Goal: Task Accomplishment & Management: Use online tool/utility

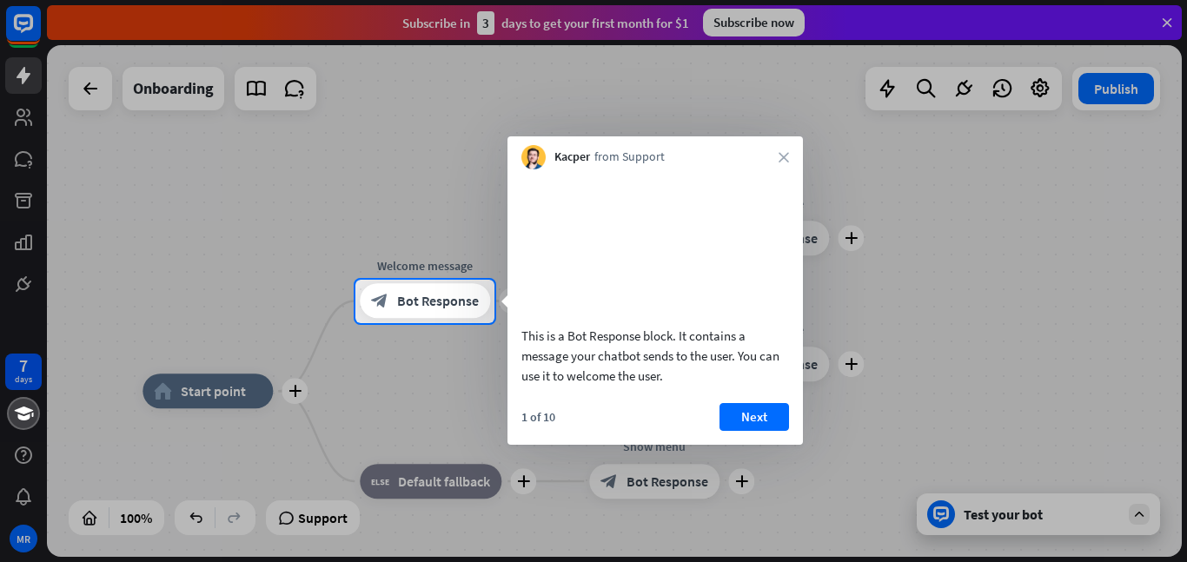
click at [789, 159] on div "Kacper from Support close" at bounding box center [654, 152] width 295 height 33
click at [785, 158] on icon "close" at bounding box center [783, 157] width 10 height 10
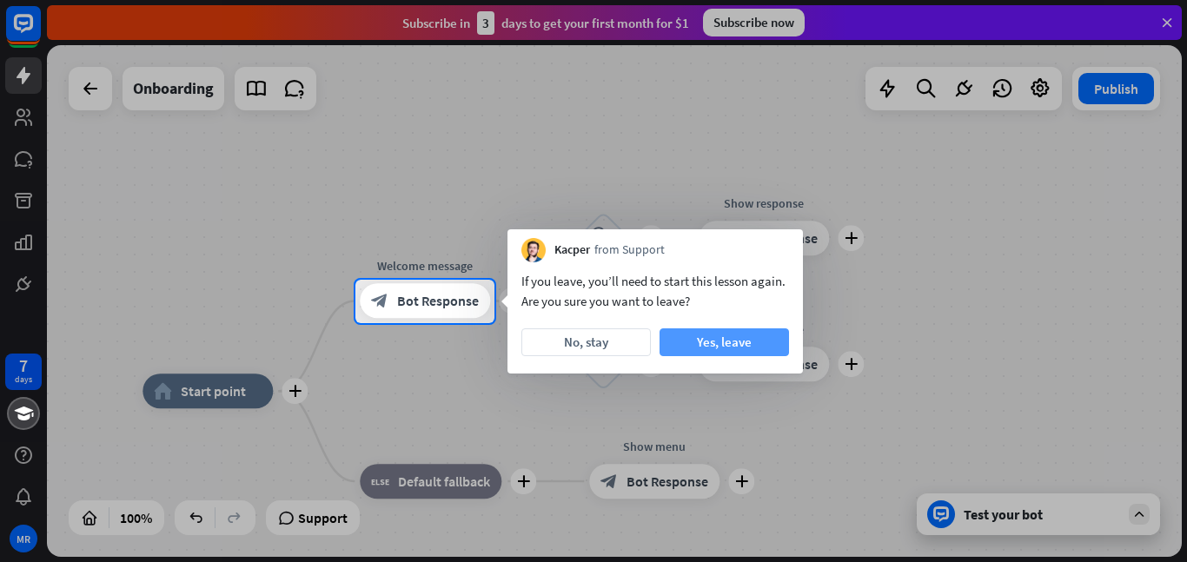
click at [682, 344] on button "Yes, leave" at bounding box center [723, 342] width 129 height 28
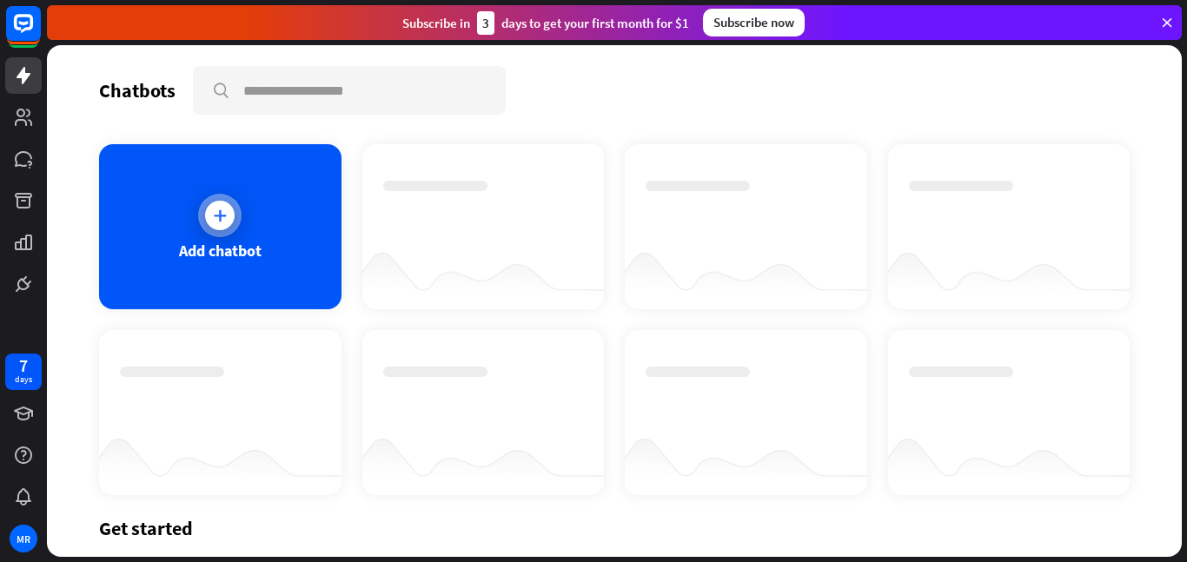
click at [214, 217] on icon at bounding box center [219, 215] width 17 height 17
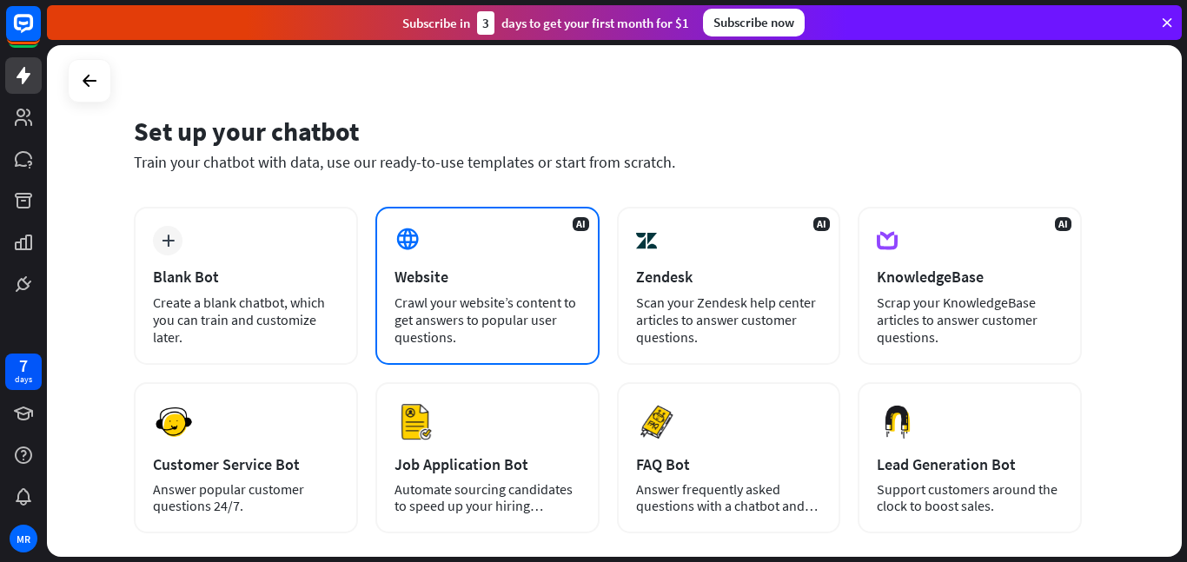
scroll to position [23, 0]
click at [536, 281] on div "Website" at bounding box center [487, 276] width 186 height 20
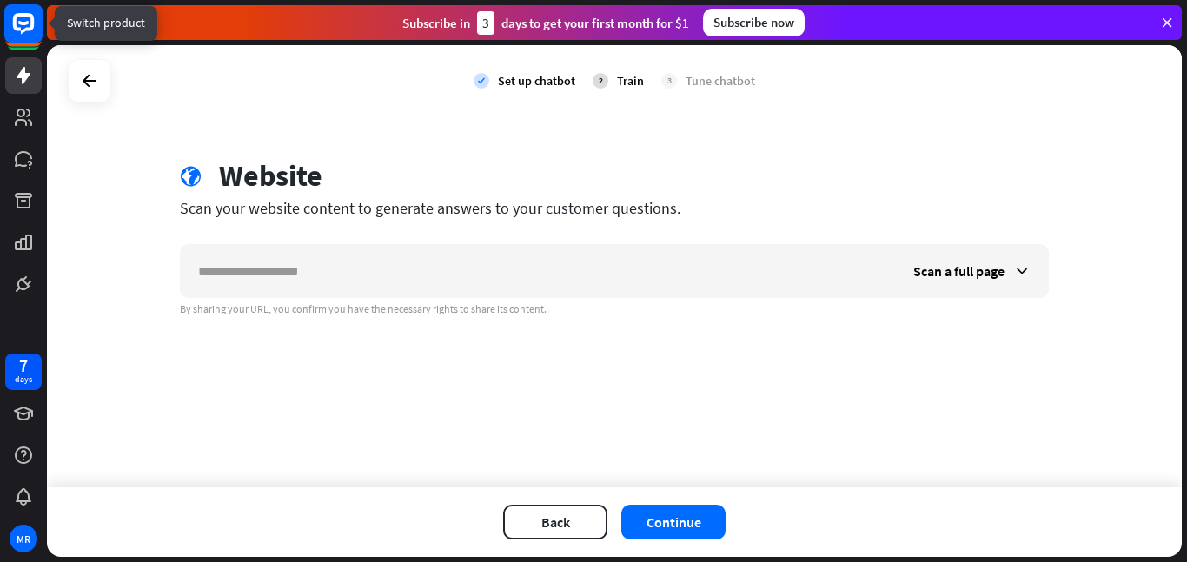
click at [18, 38] on rect at bounding box center [23, 23] width 38 height 38
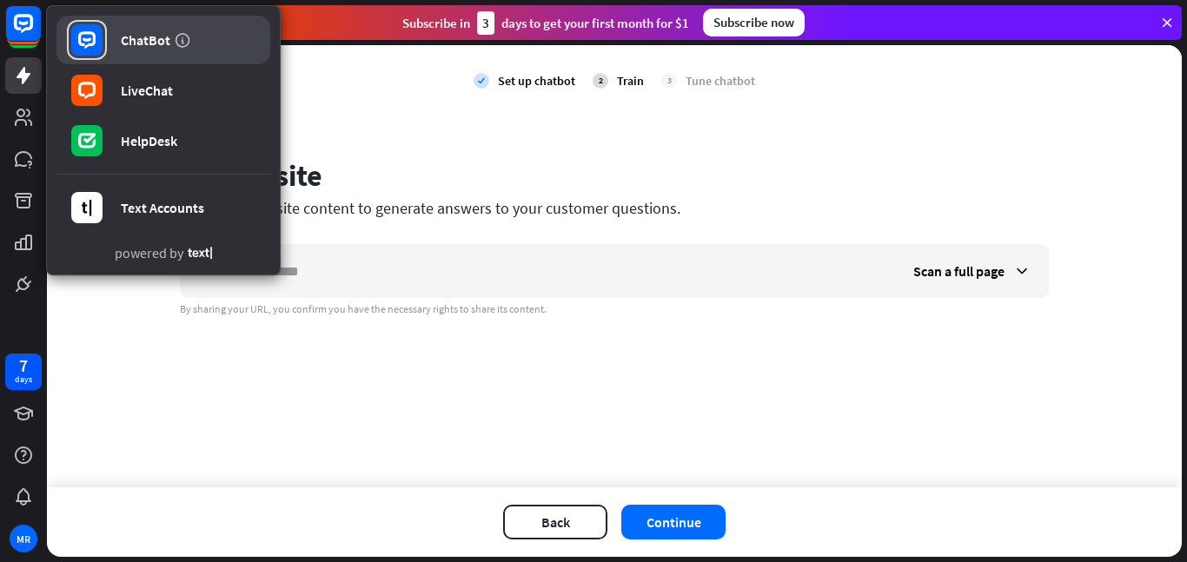
click at [84, 47] on icon at bounding box center [86, 39] width 17 height 17
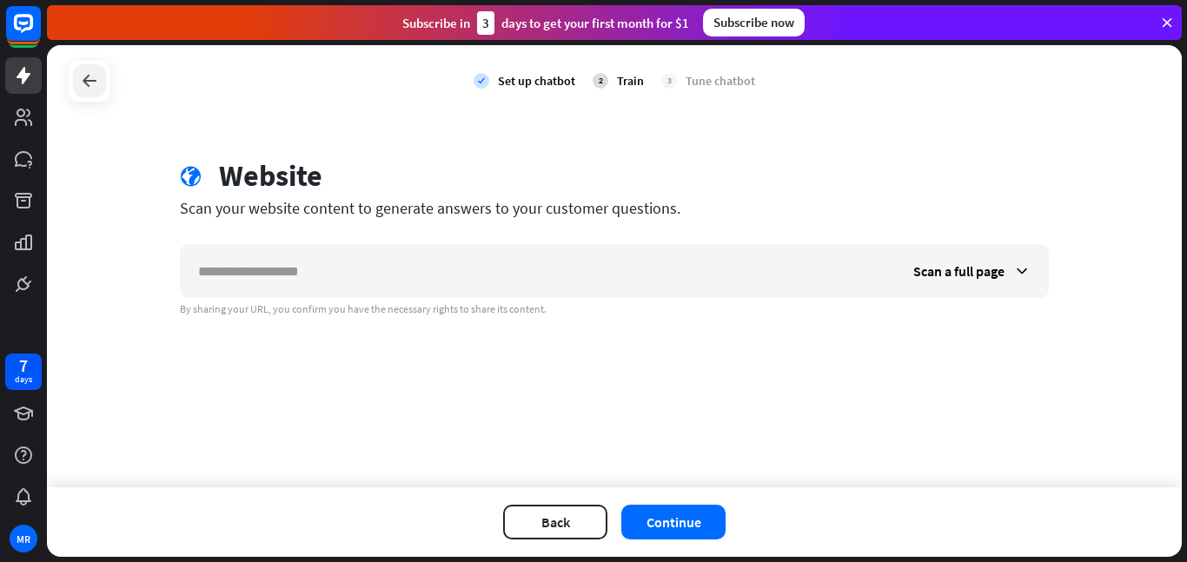
click at [99, 95] on div at bounding box center [89, 80] width 33 height 33
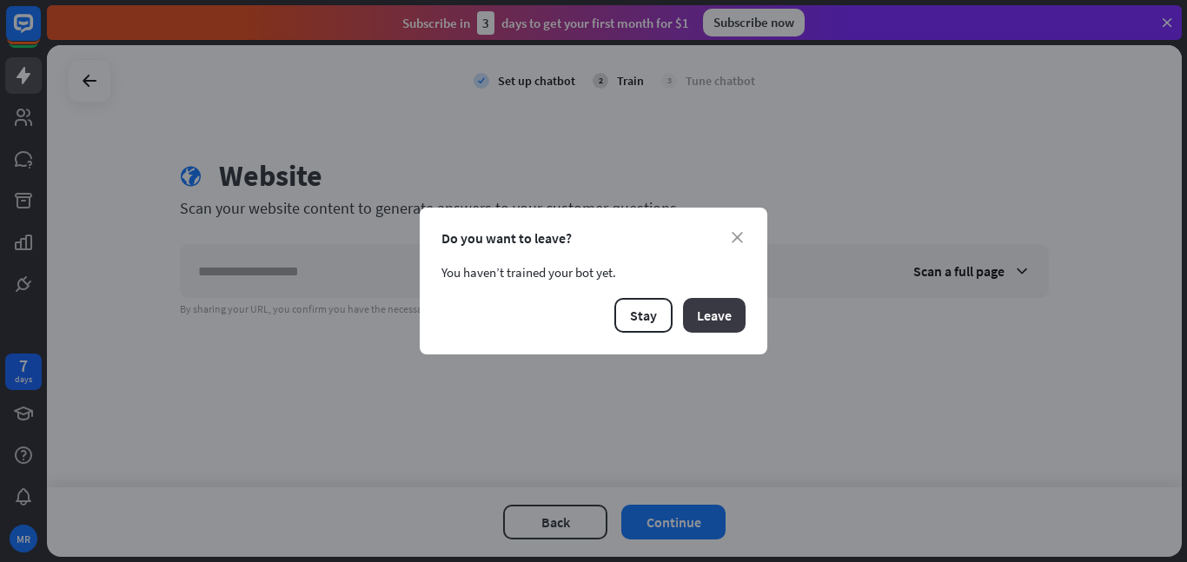
click at [713, 310] on button "Leave" at bounding box center [714, 315] width 63 height 35
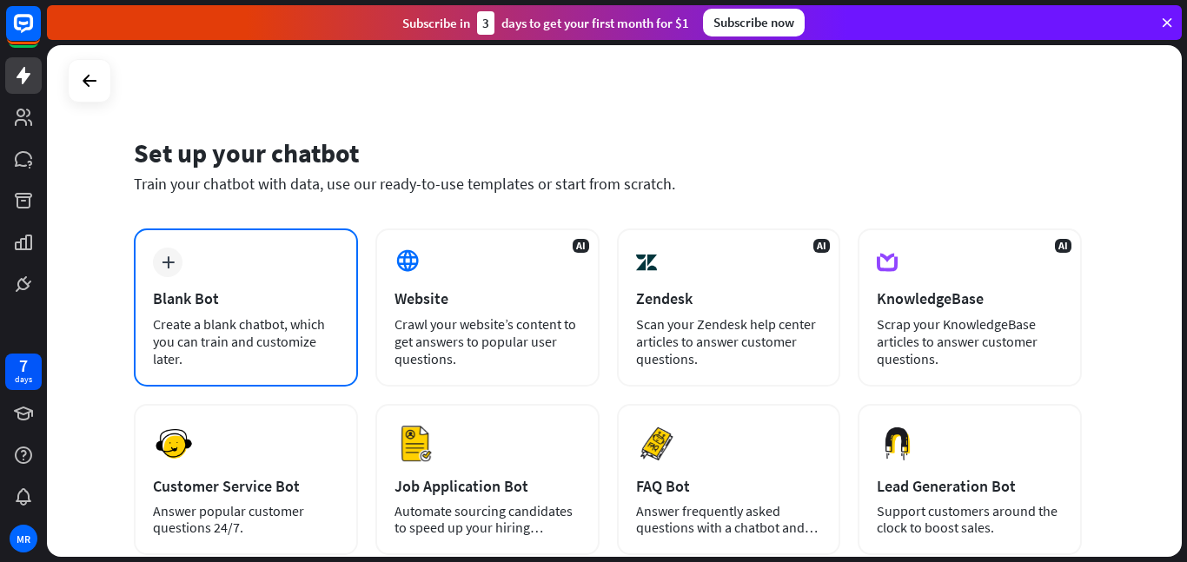
click at [167, 279] on div "plus Blank Bot Create a blank chatbot, which you can train and customize later." at bounding box center [246, 307] width 224 height 158
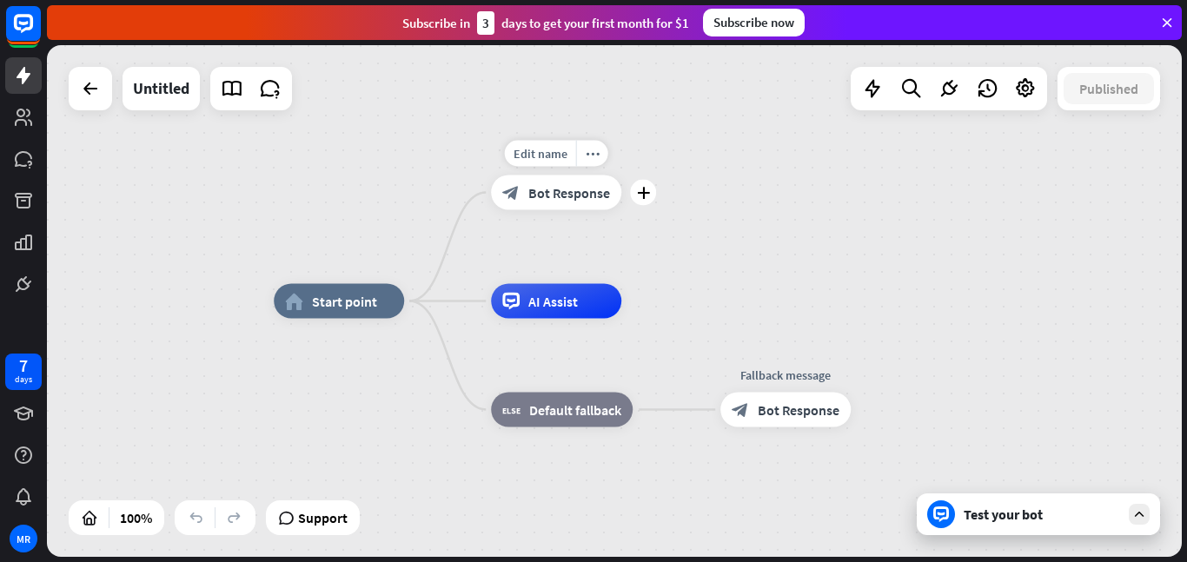
click at [573, 198] on span "Bot Response" at bounding box center [569, 192] width 82 height 17
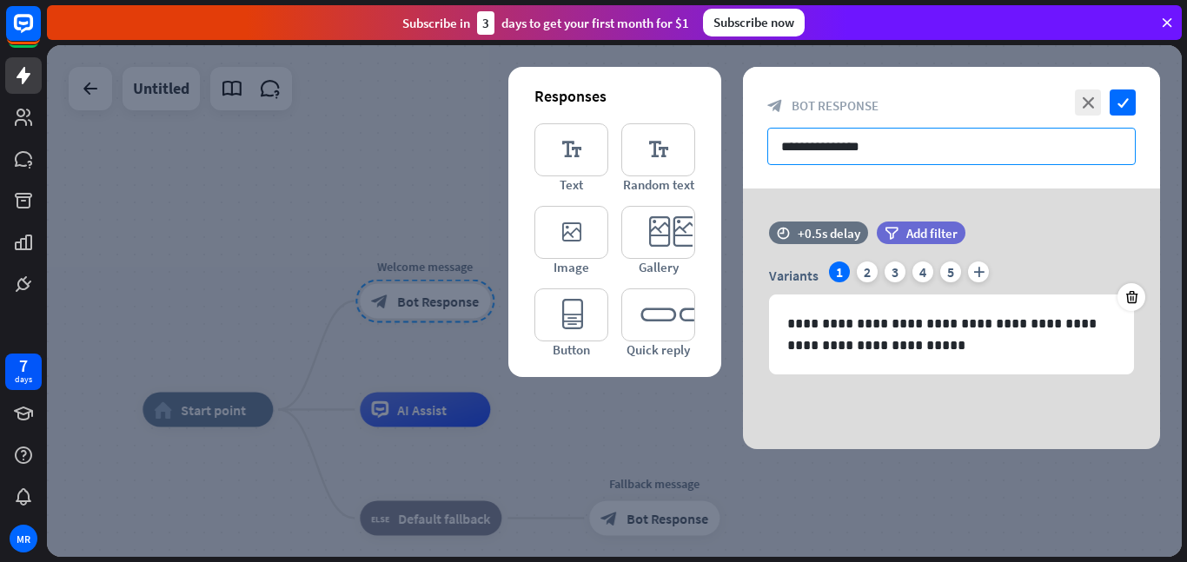
drag, startPoint x: 902, startPoint y: 149, endPoint x: 774, endPoint y: 162, distance: 128.5
click at [774, 162] on input "**********" at bounding box center [951, 146] width 368 height 37
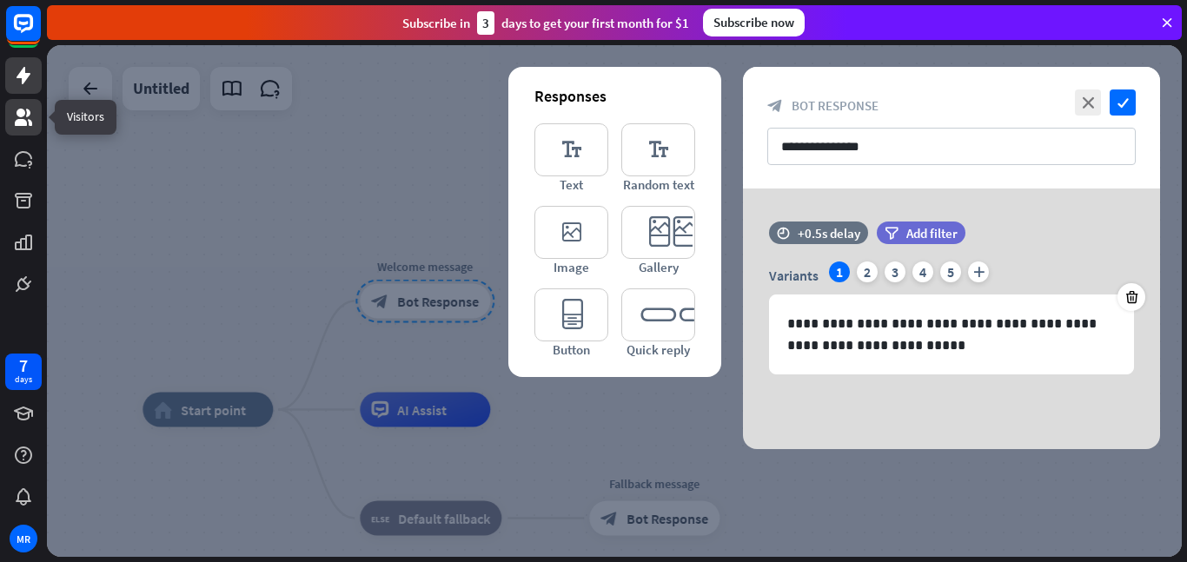
click at [29, 116] on icon at bounding box center [23, 117] width 21 height 21
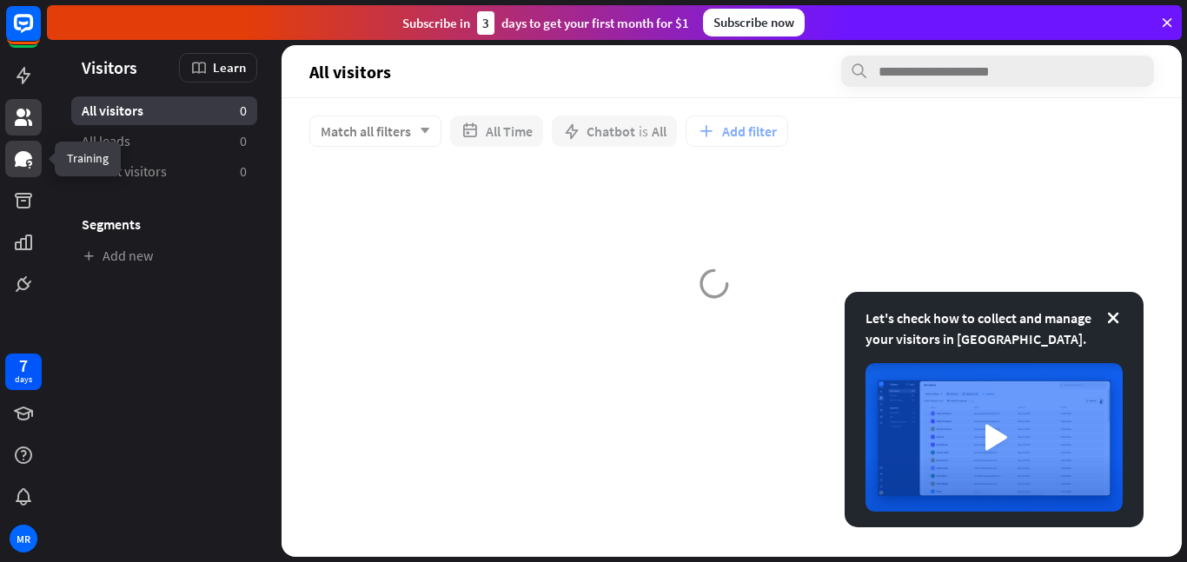
click at [24, 149] on icon at bounding box center [23, 159] width 21 height 21
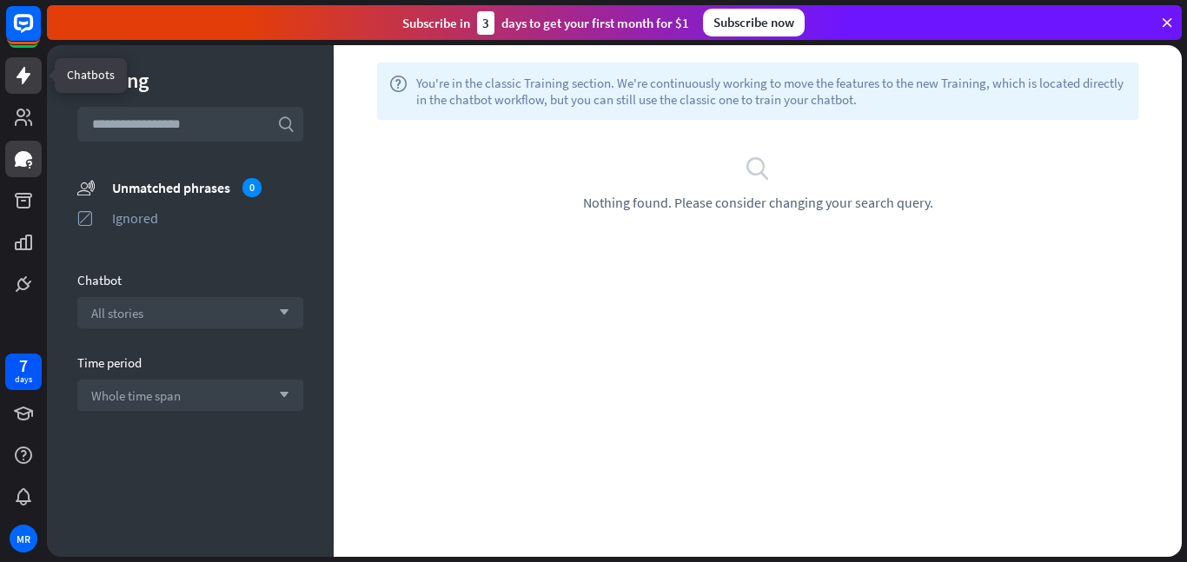
click at [22, 80] on icon at bounding box center [24, 75] width 14 height 17
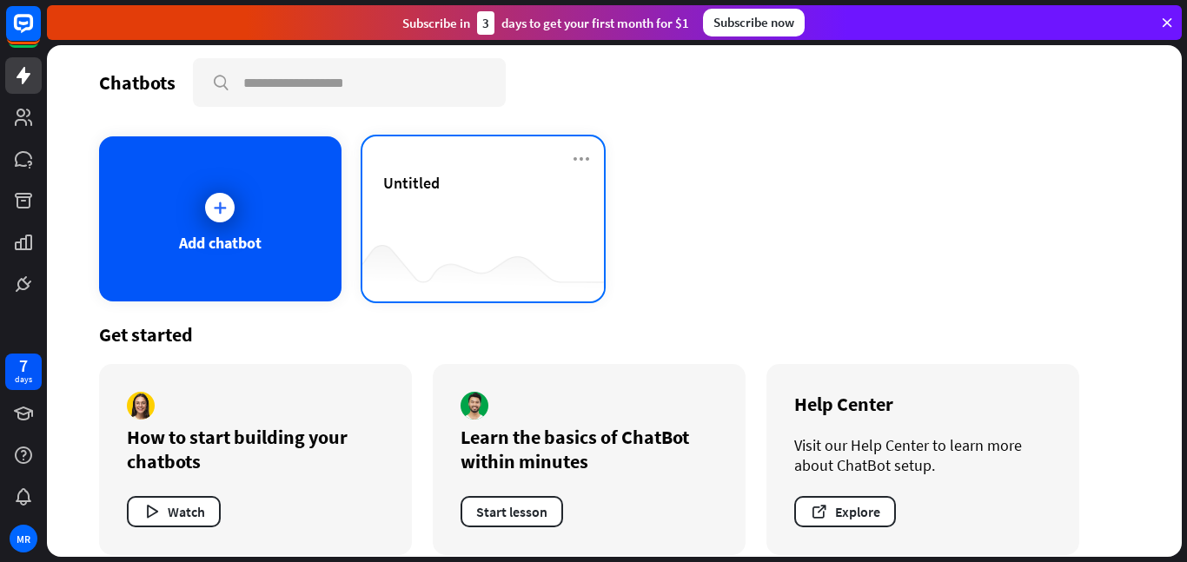
scroll to position [3, 0]
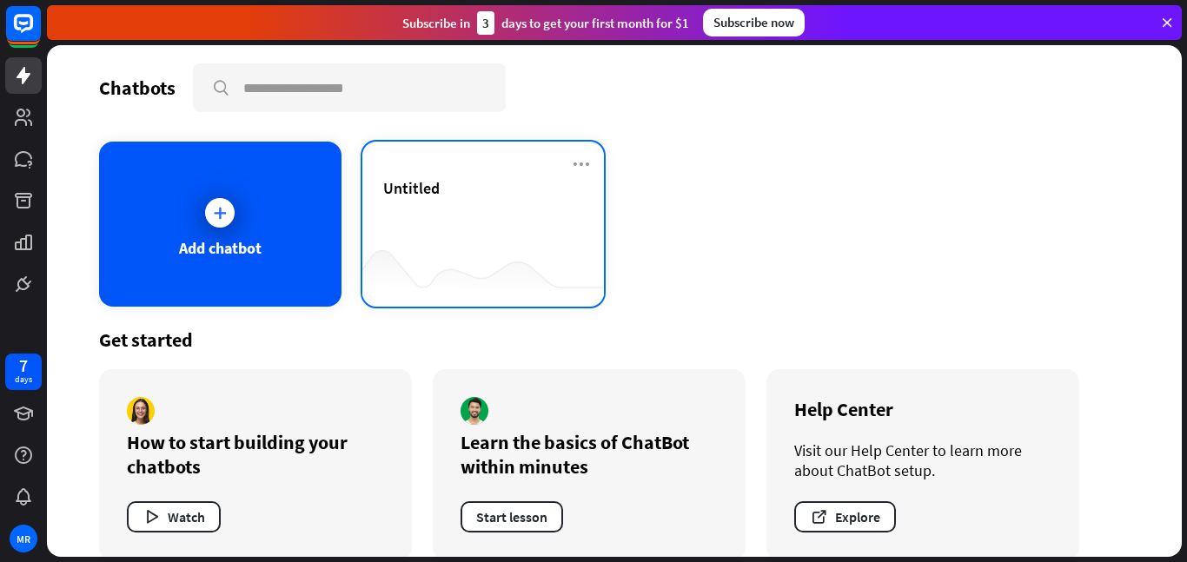
click at [428, 202] on div "Untitled" at bounding box center [483, 208] width 201 height 61
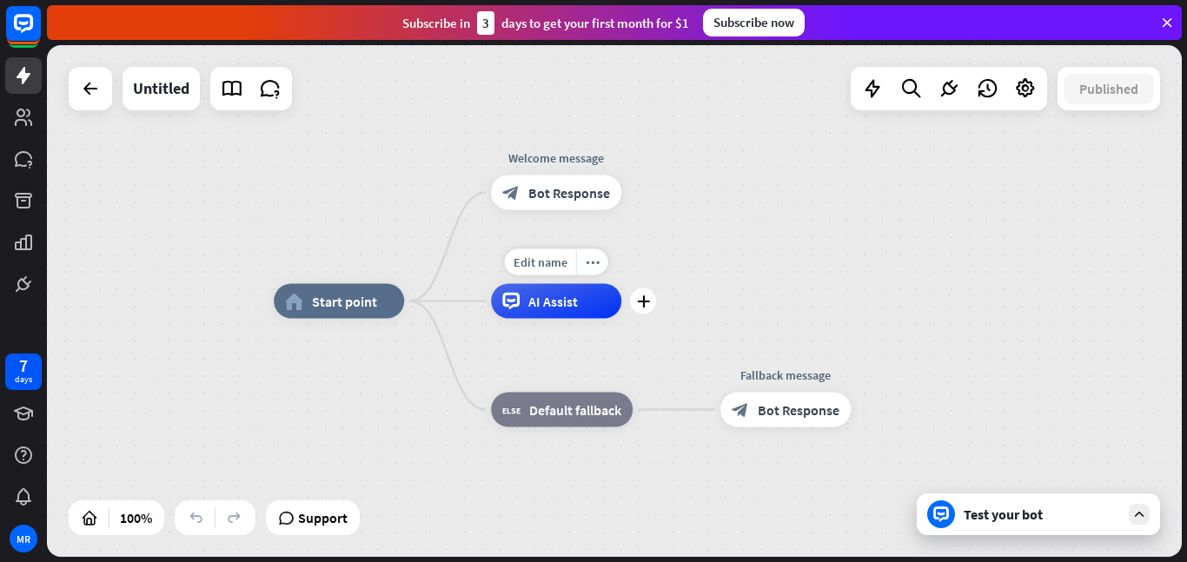
click at [561, 304] on span "AI Assist" at bounding box center [553, 301] width 50 height 17
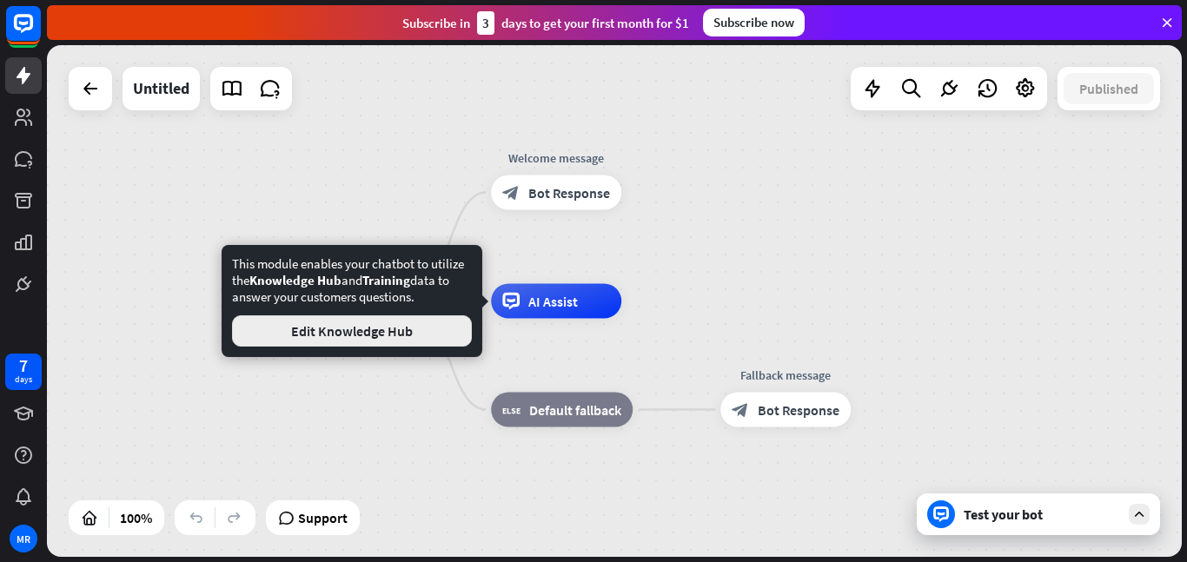
click at [447, 324] on button "Edit Knowledge Hub" at bounding box center [352, 330] width 240 height 31
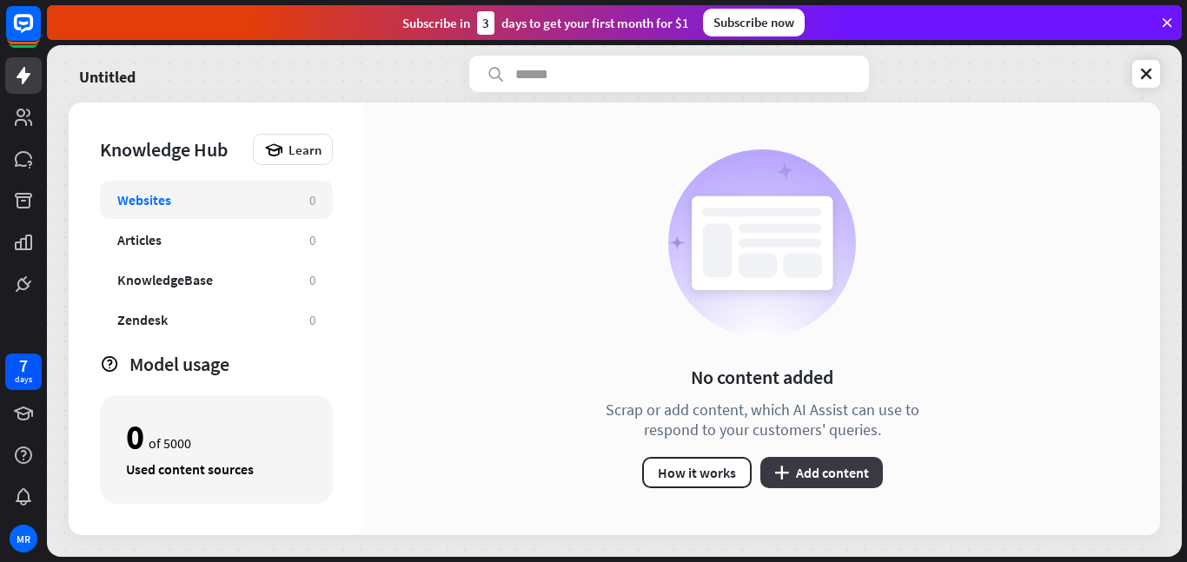
click at [777, 470] on icon "plus" at bounding box center [781, 473] width 15 height 14
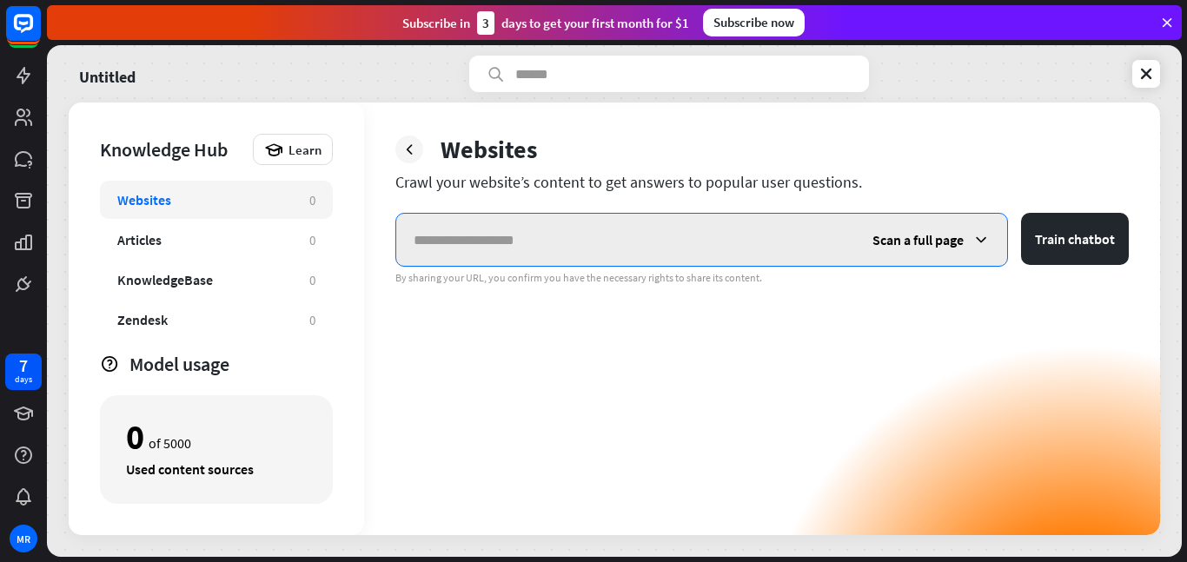
paste input "**********"
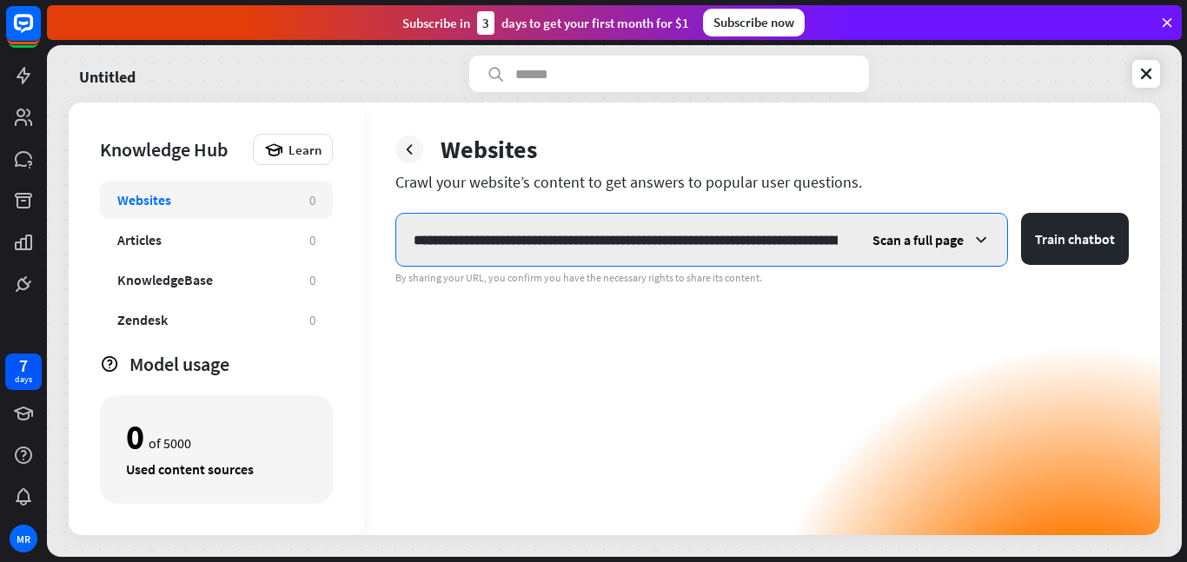
scroll to position [0, 207]
type input "**********"
click at [1021, 213] on button "Train chatbot" at bounding box center [1075, 239] width 108 height 52
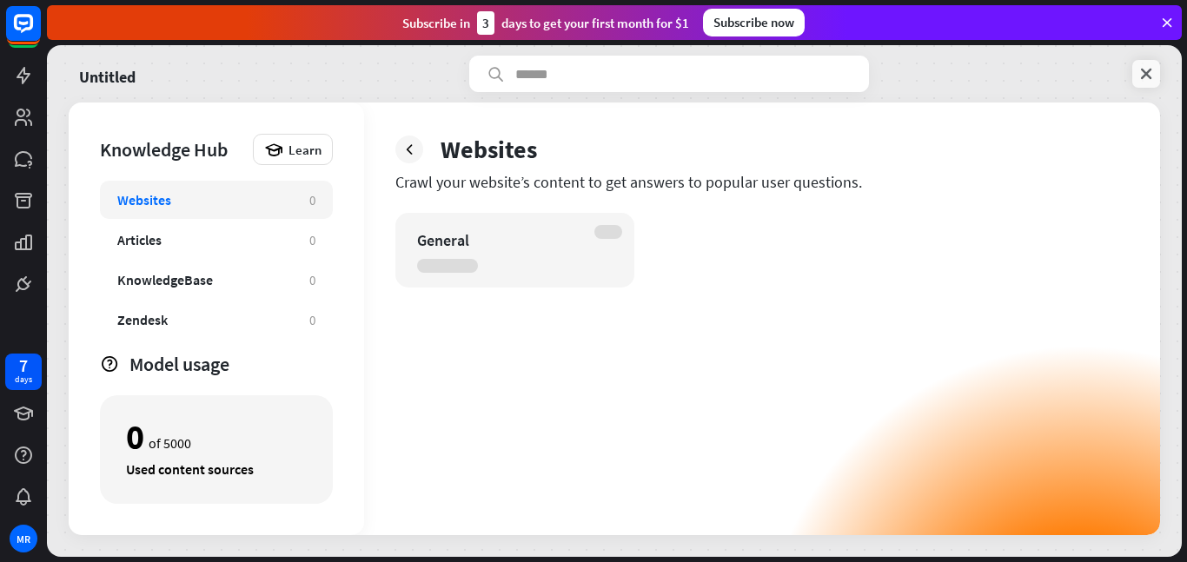
click at [1156, 71] on link at bounding box center [1146, 74] width 28 height 28
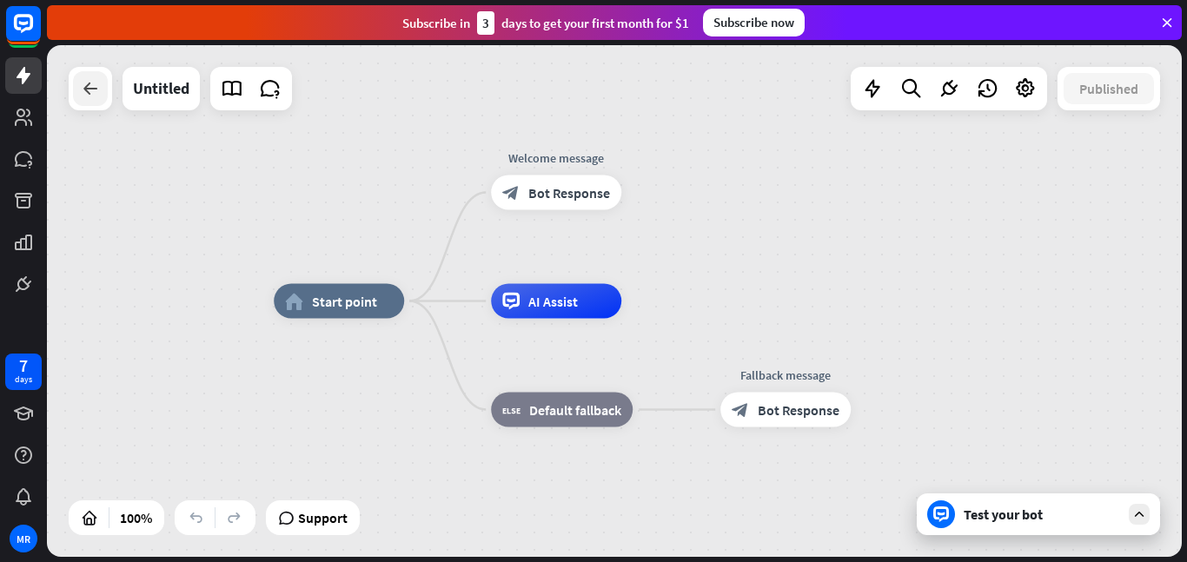
click at [96, 81] on icon at bounding box center [90, 88] width 21 height 21
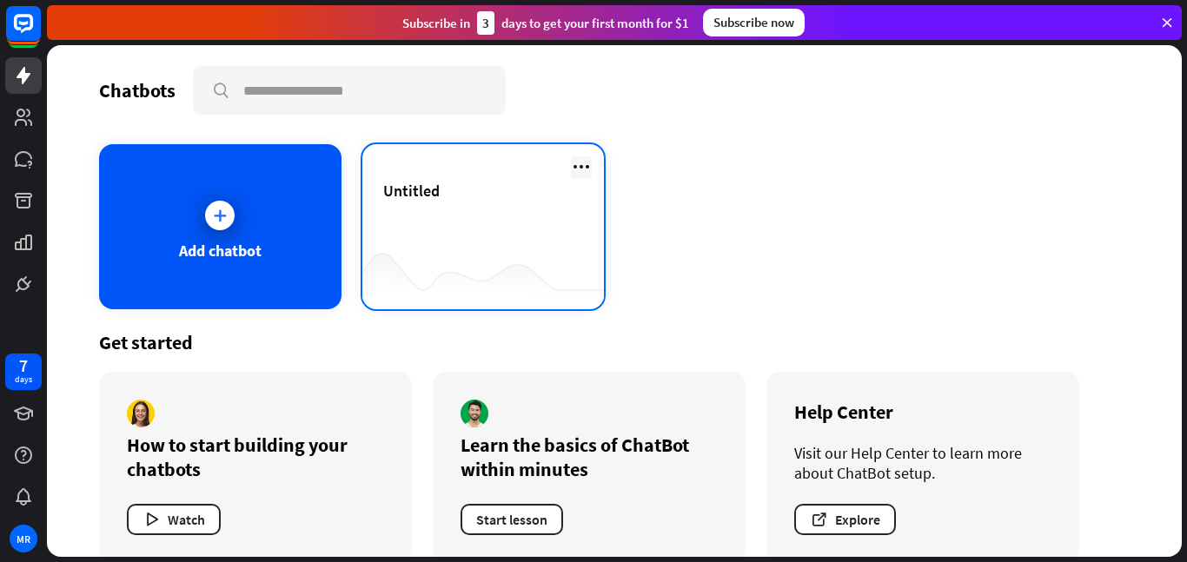
click at [580, 165] on icon at bounding box center [581, 166] width 21 height 21
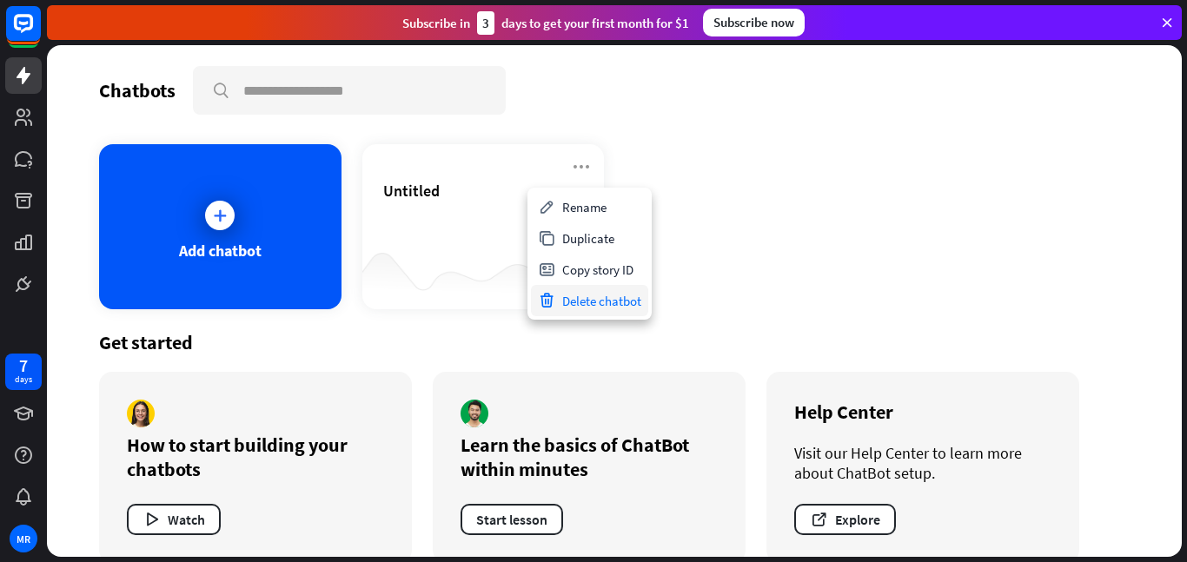
click at [587, 309] on div "Delete chatbot" at bounding box center [589, 300] width 117 height 31
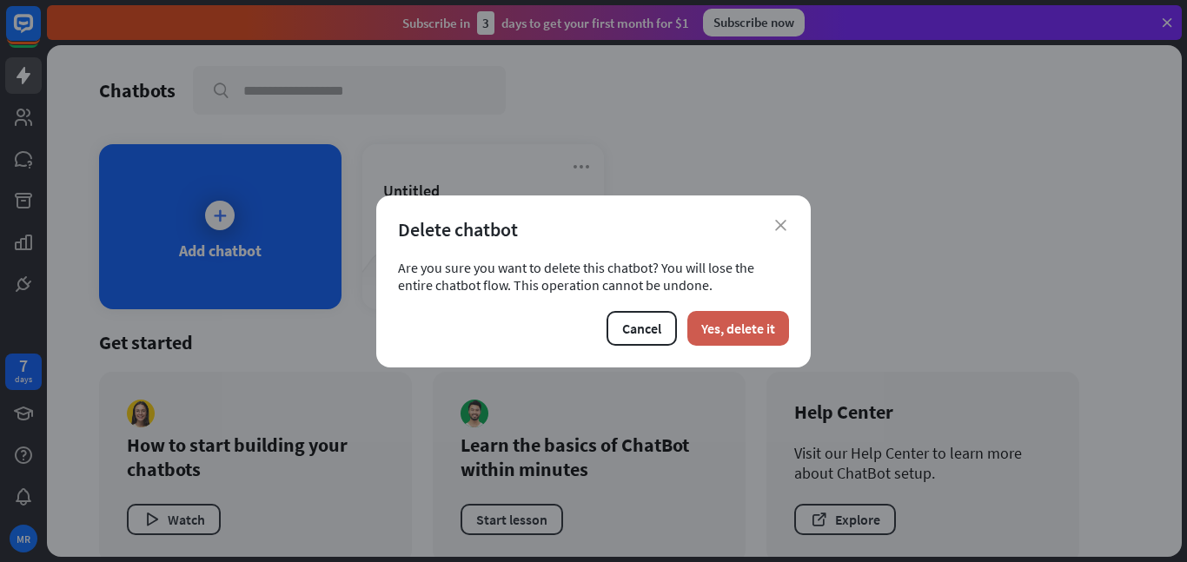
click at [706, 319] on button "Yes, delete it" at bounding box center [738, 328] width 102 height 35
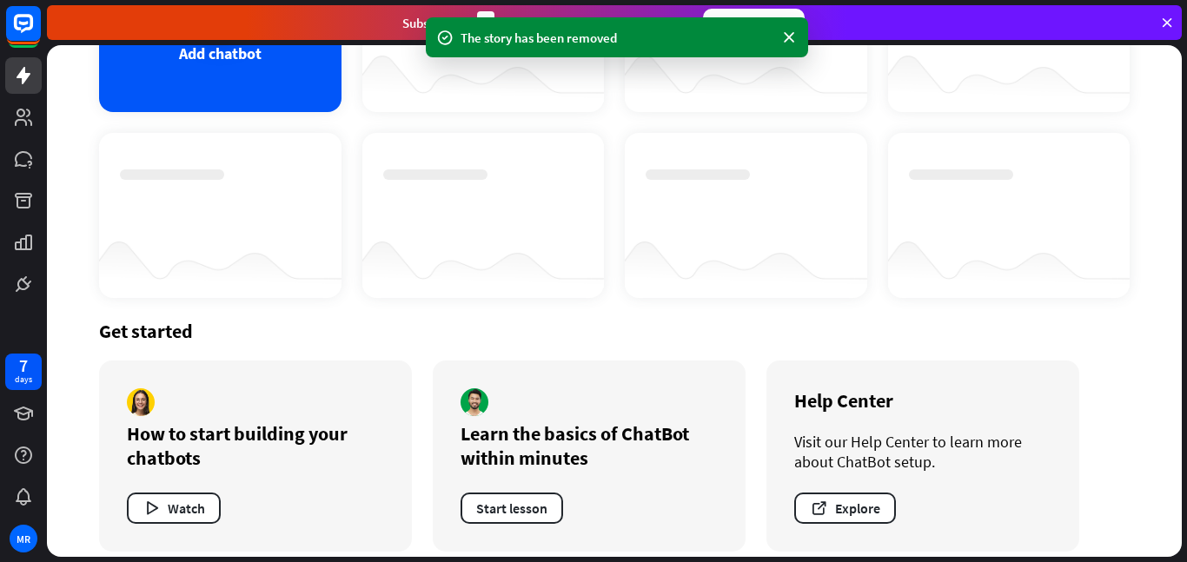
scroll to position [213, 0]
